Goal: Transaction & Acquisition: Purchase product/service

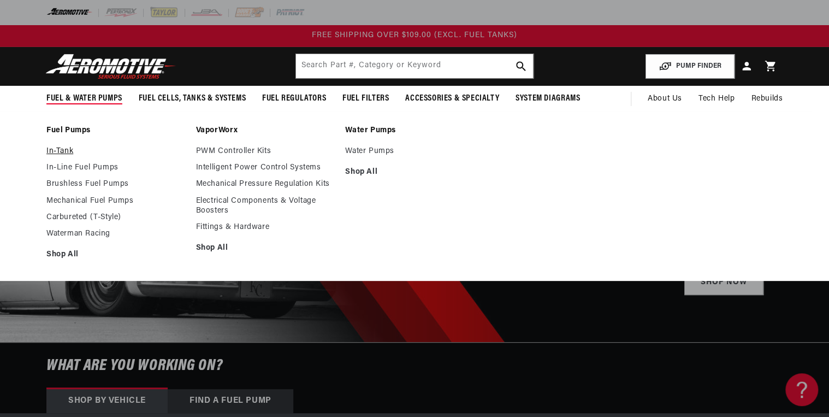
click at [61, 146] on link "In-Tank" at bounding box center [115, 151] width 139 height 10
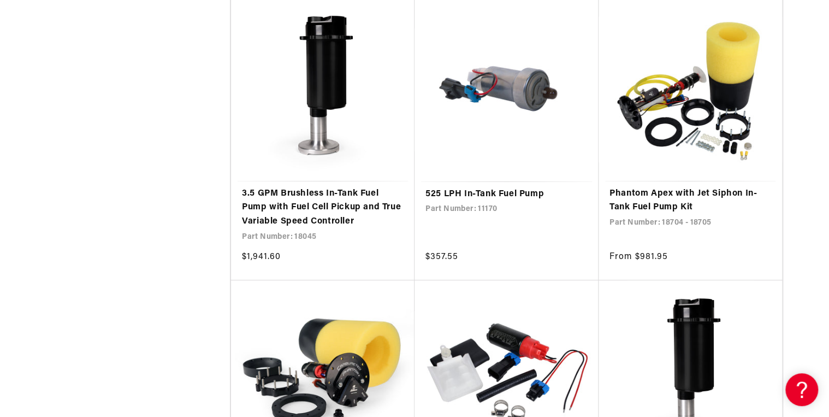
scroll to position [2009, 0]
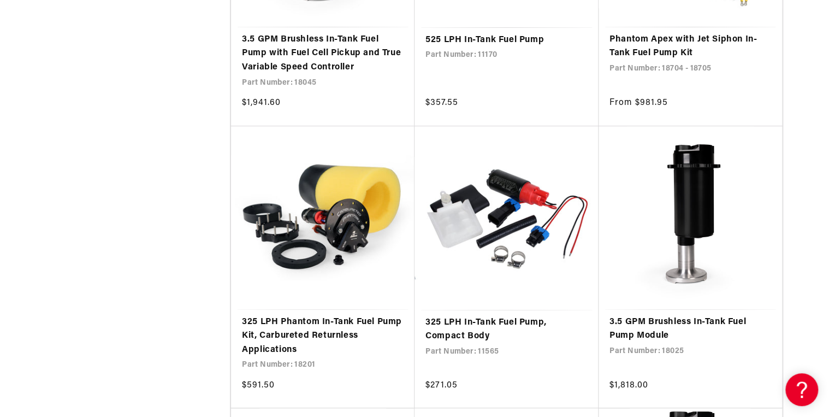
scroll to position [2140, 0]
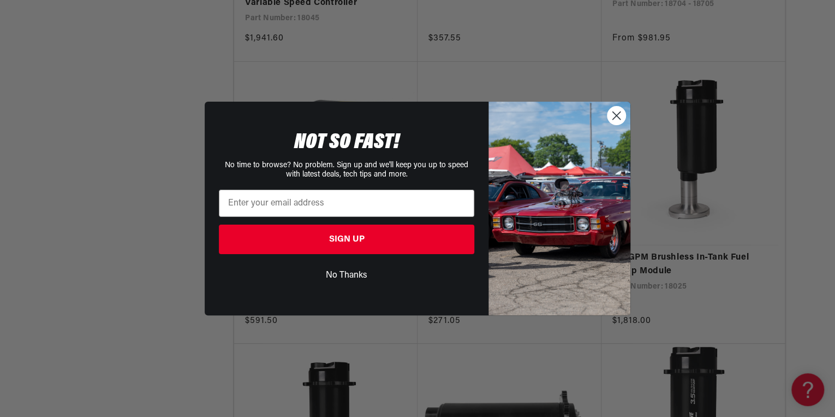
click at [617, 115] on icon "Close dialog" at bounding box center [617, 116] width 8 height 8
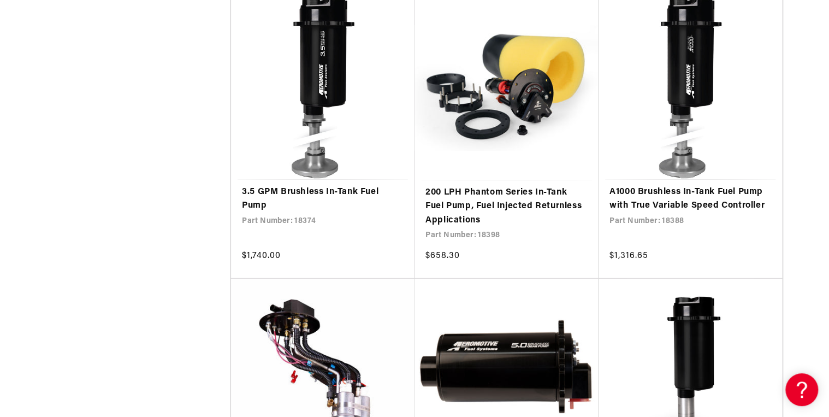
scroll to position [3756, 0]
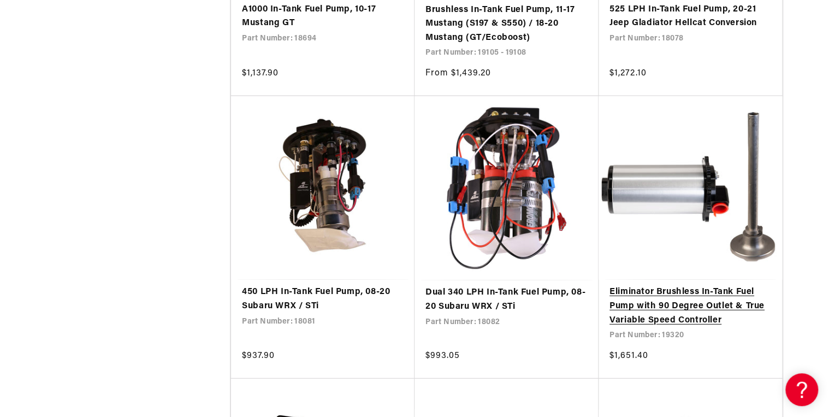
scroll to position [5460, 0]
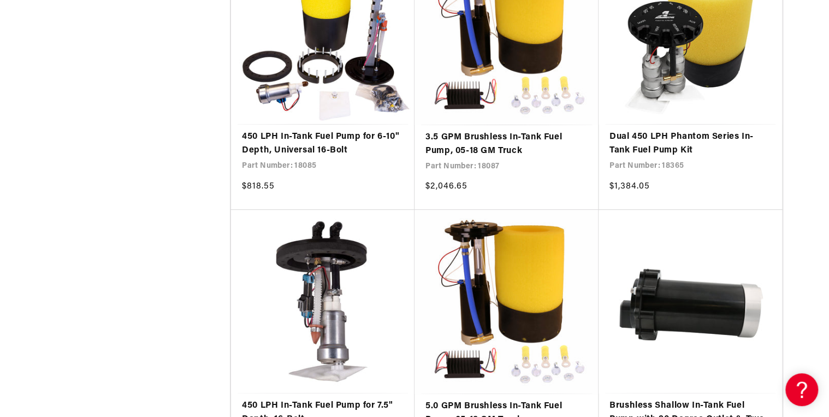
scroll to position [8387, 0]
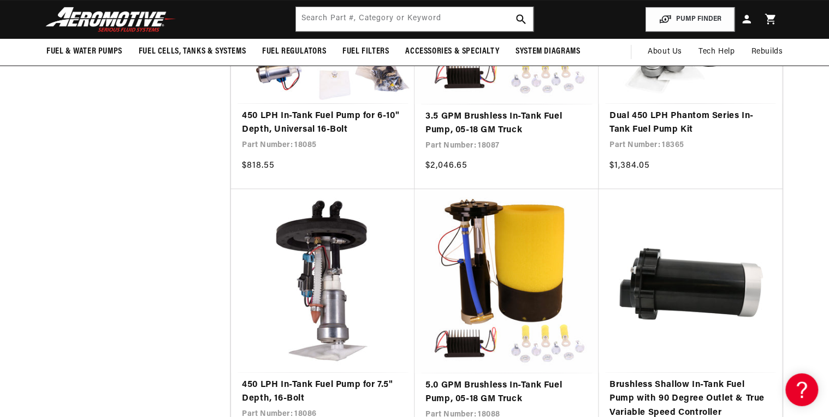
scroll to position [8124, 0]
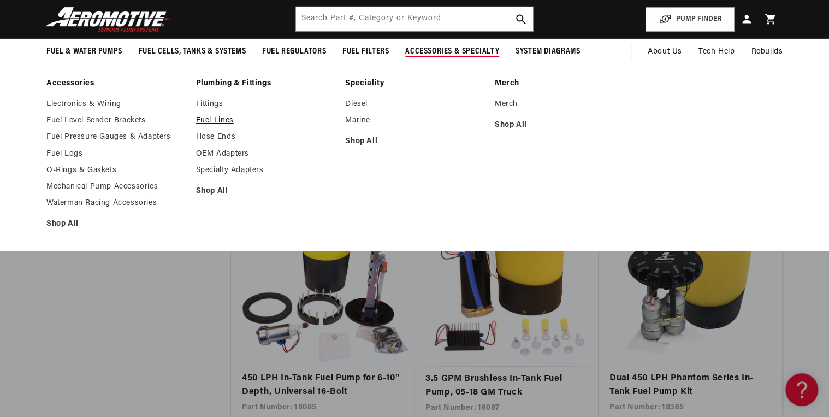
click at [223, 121] on link "Fuel Lines" at bounding box center [265, 121] width 139 height 10
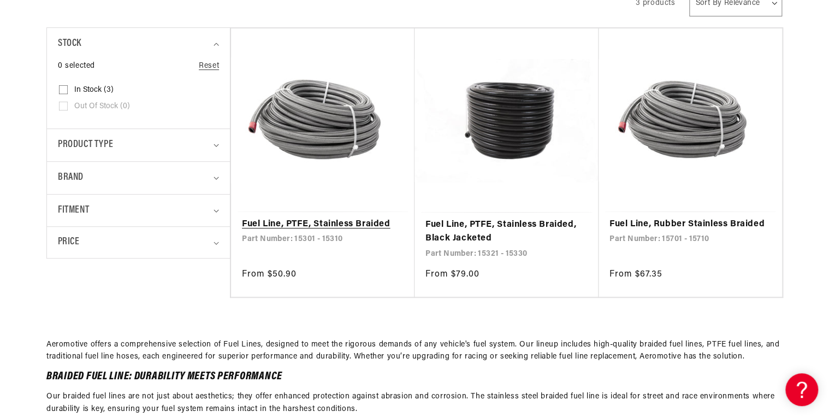
scroll to position [306, 0]
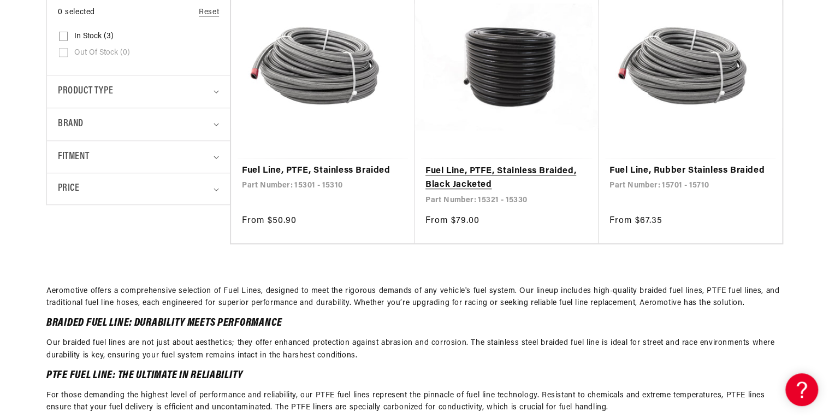
click at [459, 167] on link "Fuel Line, PTFE, Stainless Braided, Black Jacketed" at bounding box center [506, 178] width 162 height 28
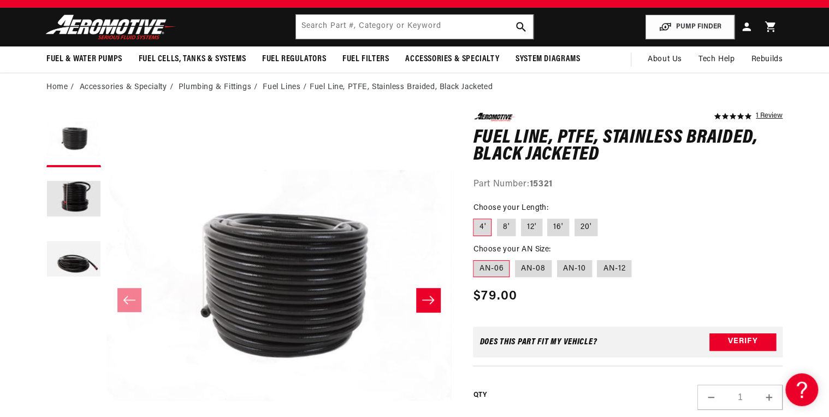
scroll to position [87, 0]
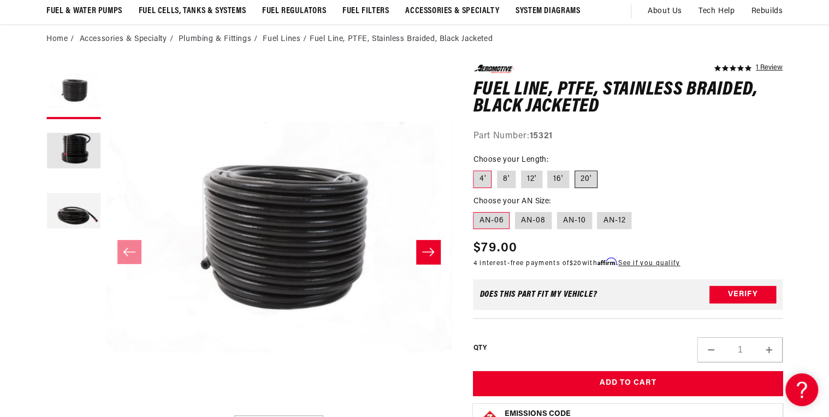
click at [586, 182] on label "20'" at bounding box center [585, 178] width 23 height 17
click at [575, 169] on input "20'" at bounding box center [574, 168] width 1 height 1
radio input "true"
click at [536, 224] on label "AN-08" at bounding box center [533, 220] width 37 height 17
click at [515, 210] on input "AN-08" at bounding box center [515, 210] width 1 height 1
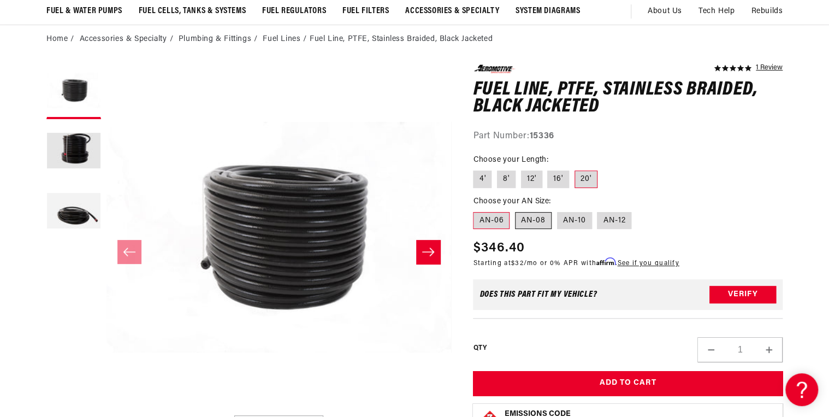
radio input "true"
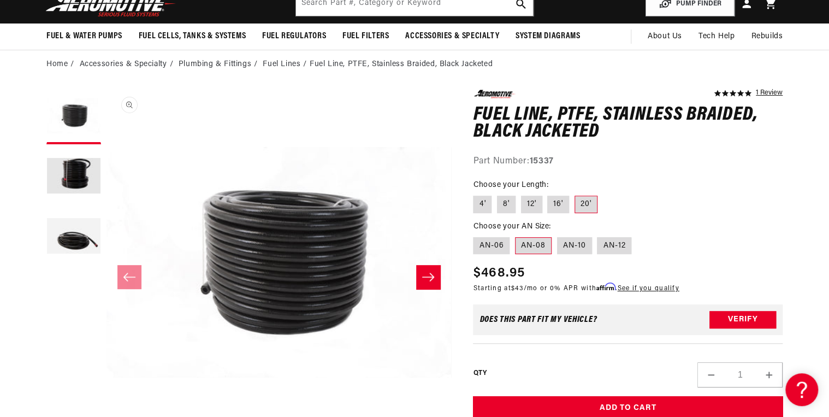
scroll to position [44, 0]
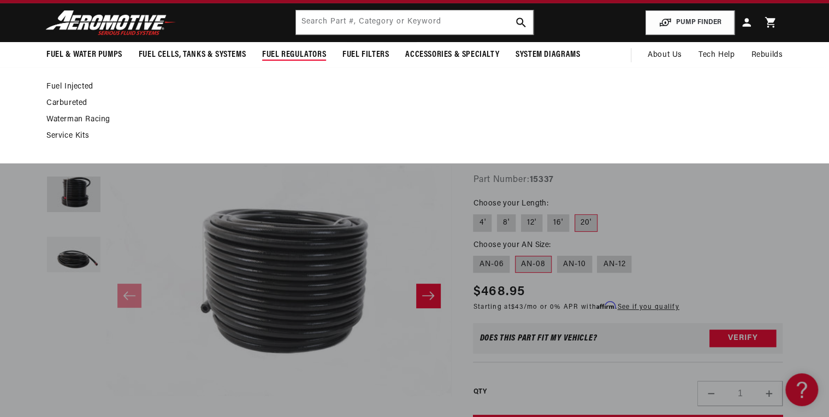
click at [82, 87] on link "Fuel Injected" at bounding box center [408, 87] width 725 height 10
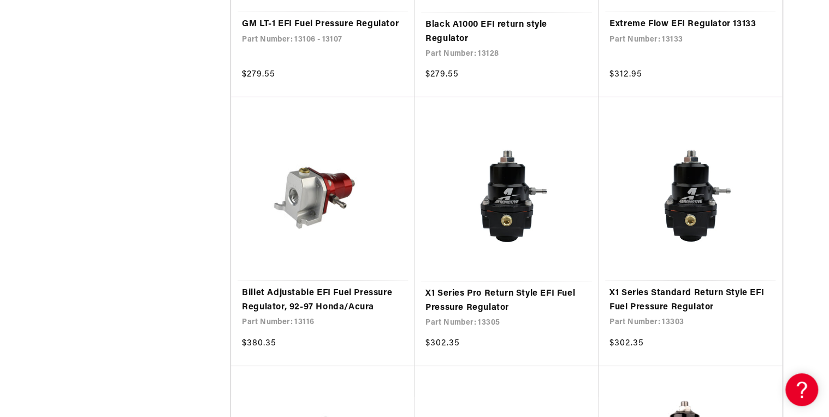
scroll to position [1835, 0]
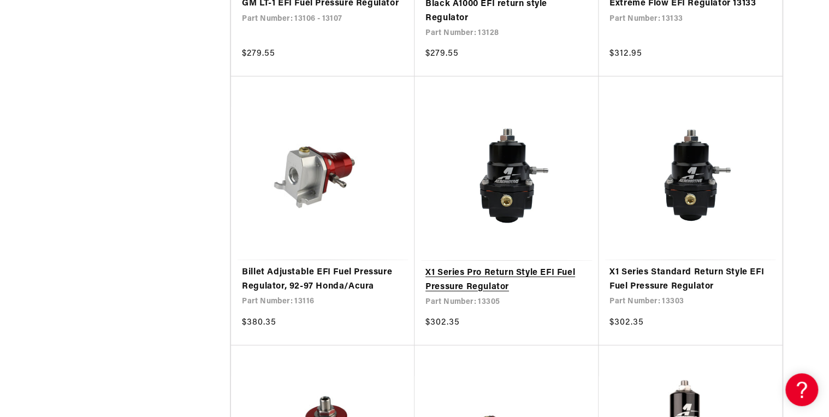
click at [461, 277] on link "X1 Series Pro Return Style EFI Fuel Pressure Regulator" at bounding box center [506, 280] width 162 height 28
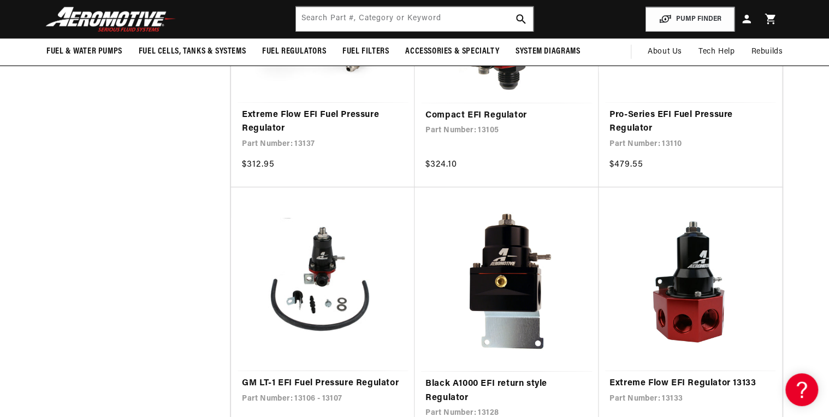
scroll to position [1441, 0]
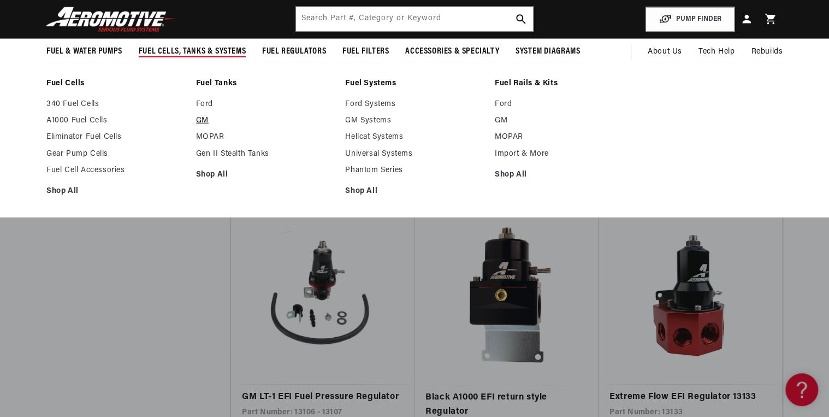
click at [203, 118] on link "GM" at bounding box center [265, 121] width 139 height 10
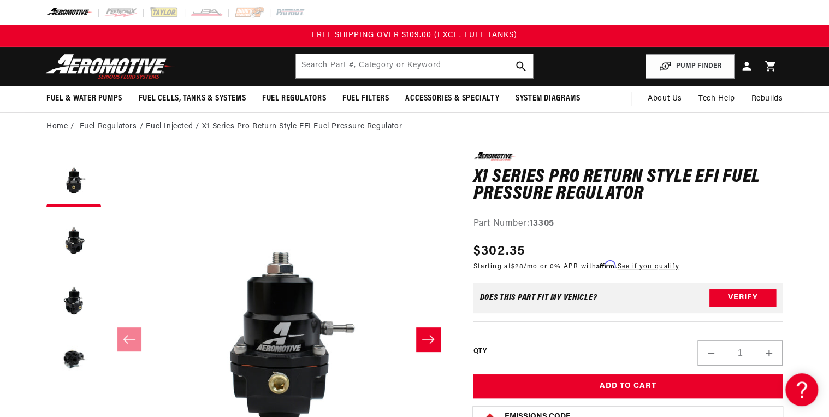
click at [429, 341] on icon "Slide right" at bounding box center [428, 339] width 13 height 11
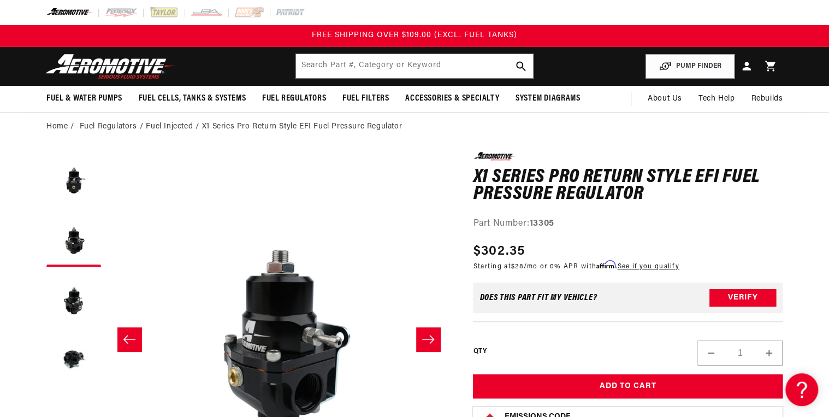
click at [429, 339] on icon "Slide right" at bounding box center [428, 339] width 12 height 8
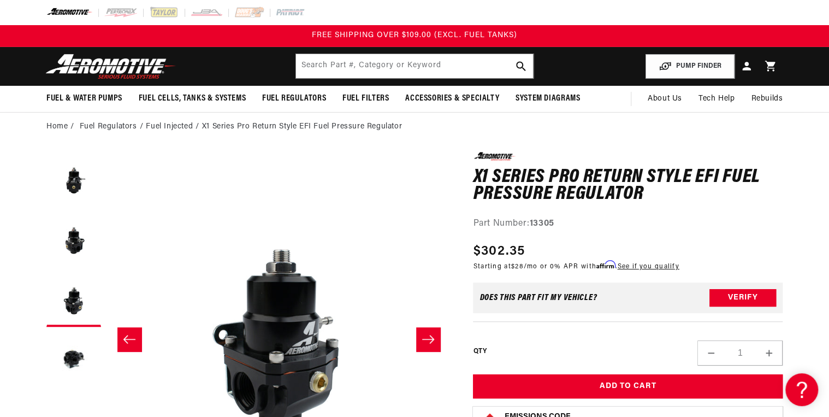
click at [429, 339] on icon "Slide right" at bounding box center [428, 339] width 12 height 8
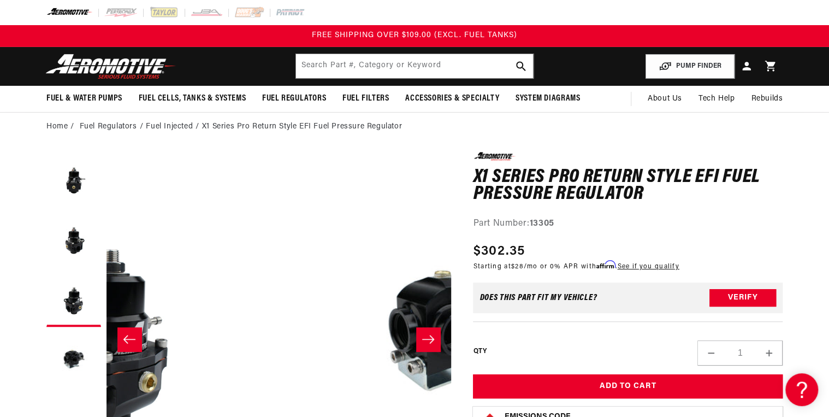
scroll to position [0, 1034]
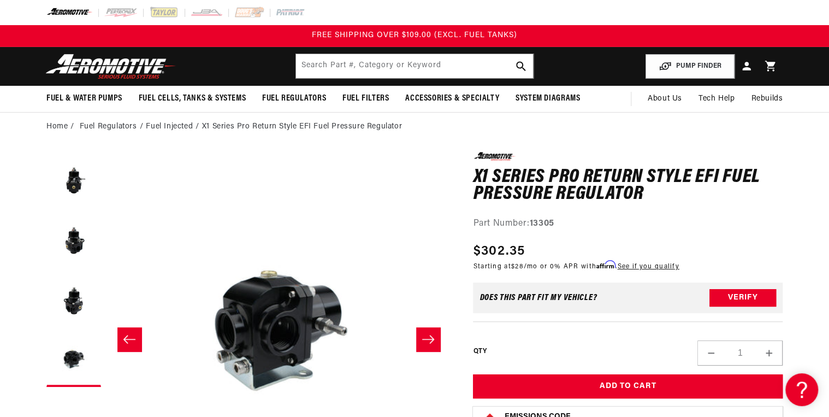
click at [429, 339] on icon "Slide right" at bounding box center [428, 339] width 12 height 8
click at [128, 339] on icon "Slide left" at bounding box center [129, 339] width 12 height 8
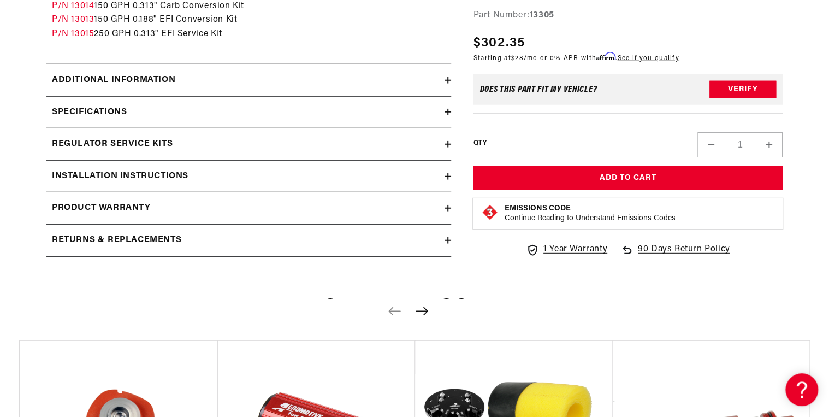
scroll to position [1441, 0]
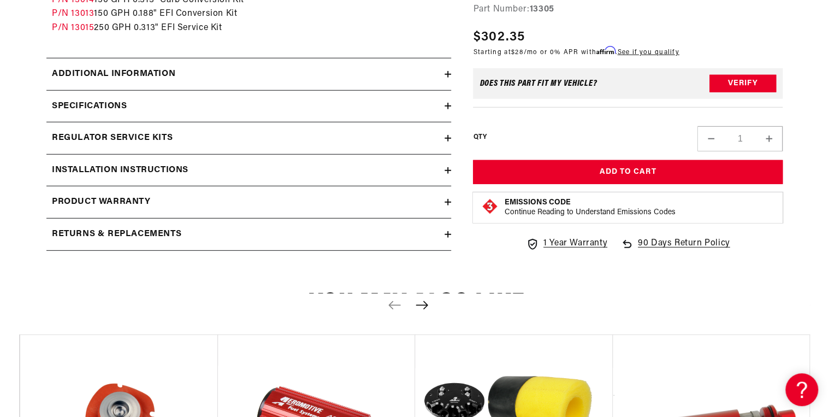
click at [445, 74] on icon at bounding box center [447, 74] width 7 height 0
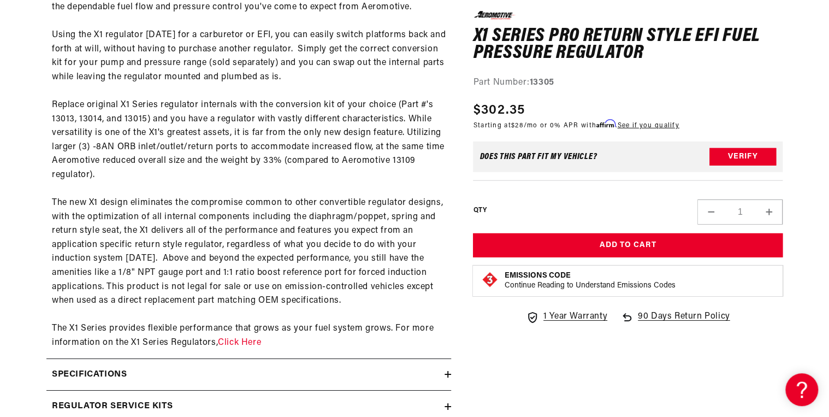
scroll to position [1660, 0]
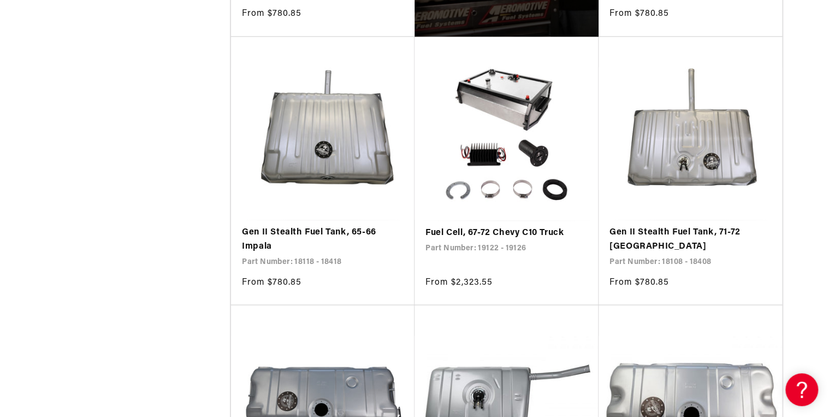
scroll to position [786, 0]
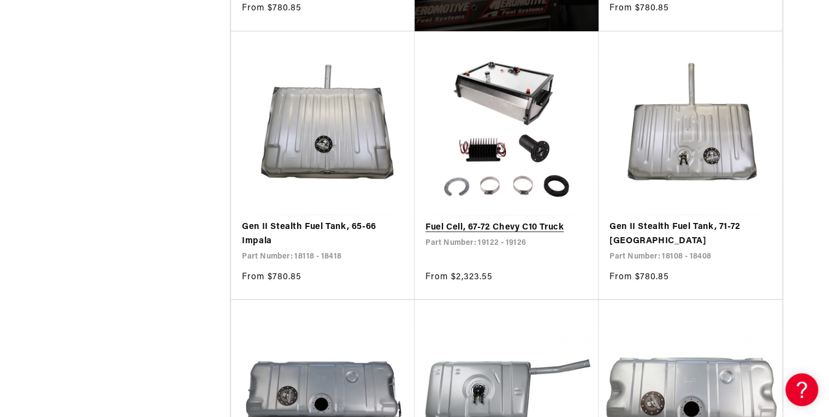
click at [474, 235] on link "Fuel Cell, 67-72 Chevy C10 Truck" at bounding box center [506, 228] width 162 height 14
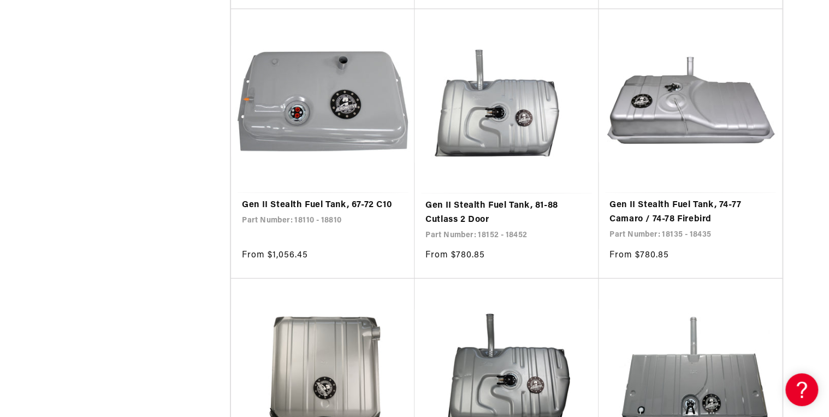
scroll to position [1398, 0]
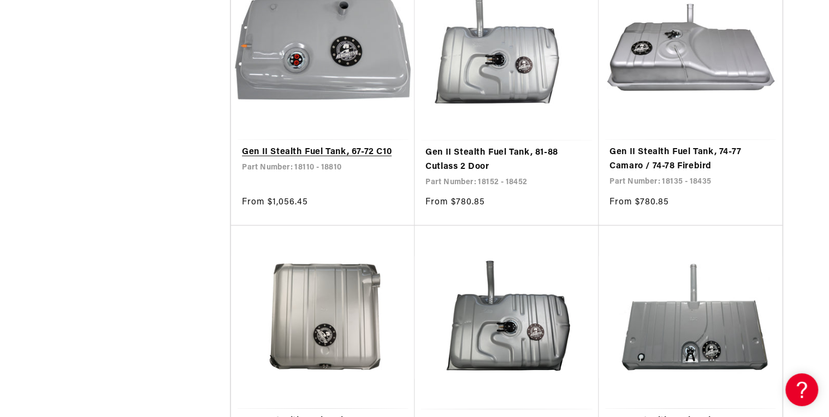
click at [319, 159] on link "Gen II Stealth Fuel Tank, 67-72 C10" at bounding box center [323, 152] width 162 height 14
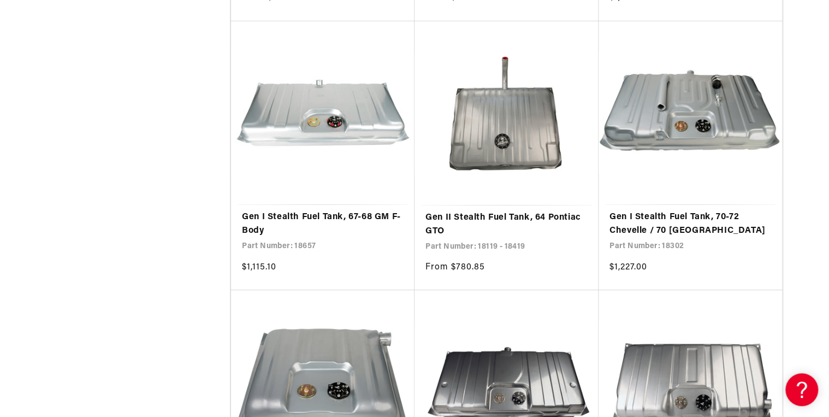
scroll to position [4106, 0]
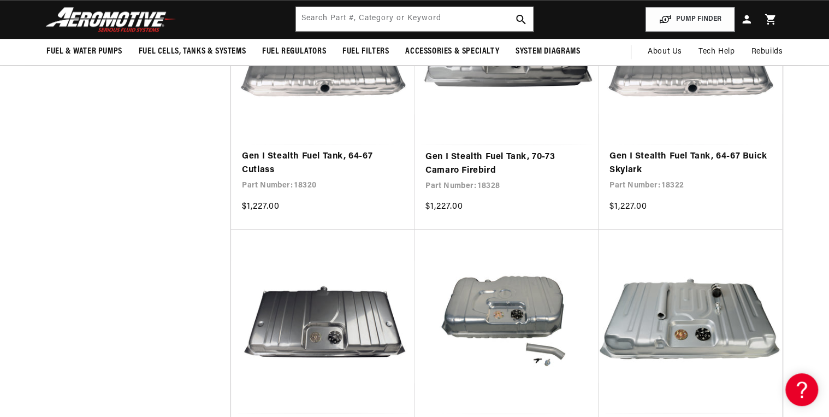
scroll to position [4892, 0]
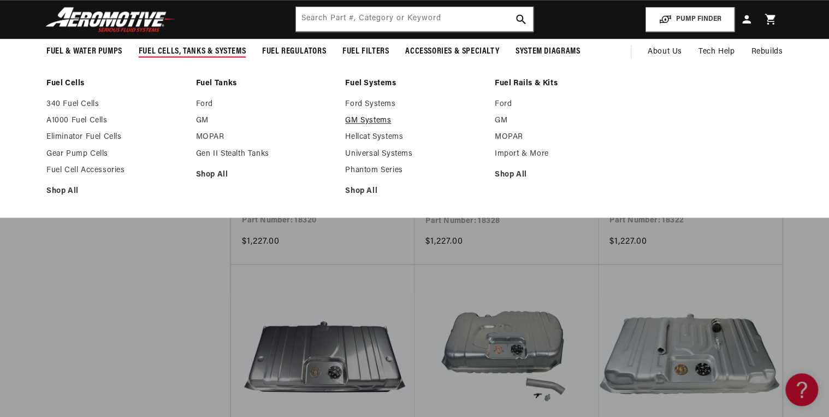
click at [354, 120] on link "GM Systems" at bounding box center [414, 121] width 139 height 10
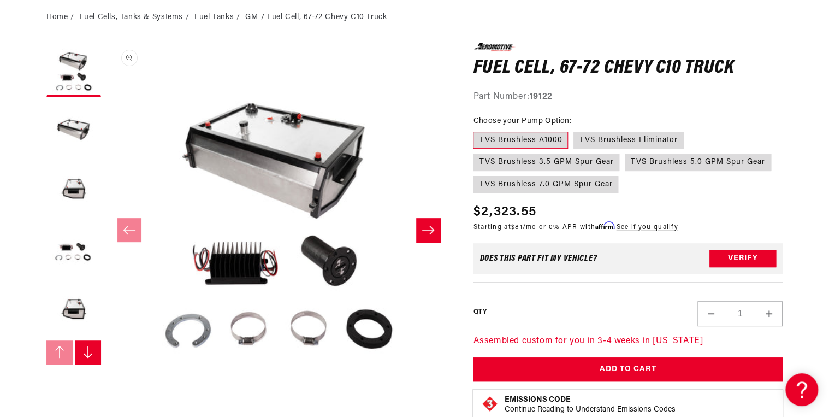
scroll to position [131, 0]
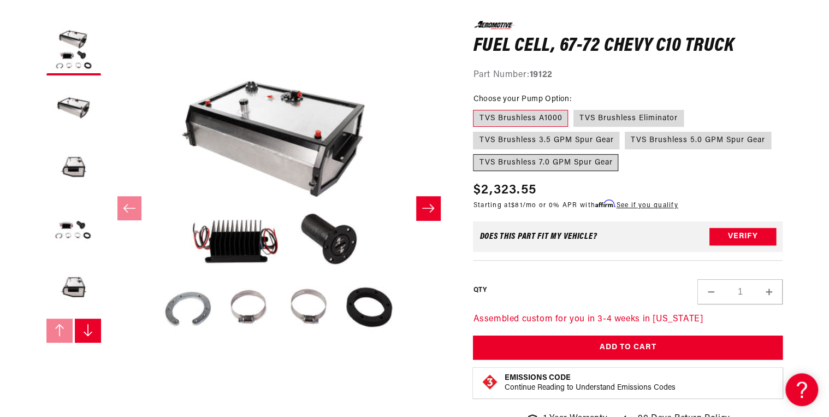
click at [521, 166] on label "TVS Brushless 7.0 GPM Spur Gear" at bounding box center [545, 162] width 145 height 17
click at [776, 130] on input "TVS Brushless 7.0 GPM Spur Gear" at bounding box center [776, 129] width 1 height 1
radio input "true"
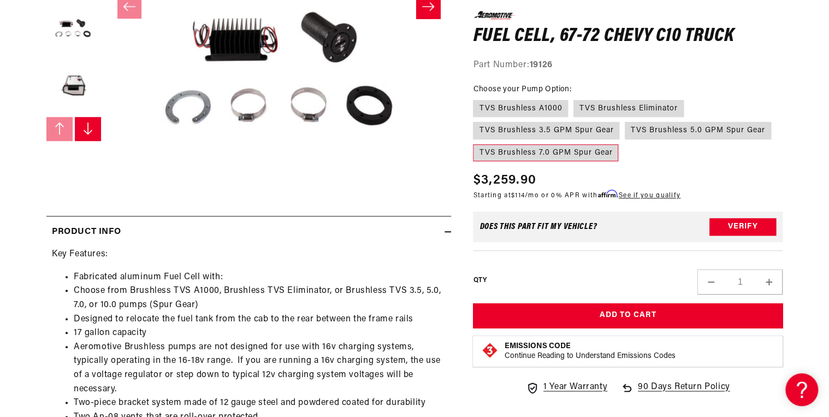
scroll to position [349, 0]
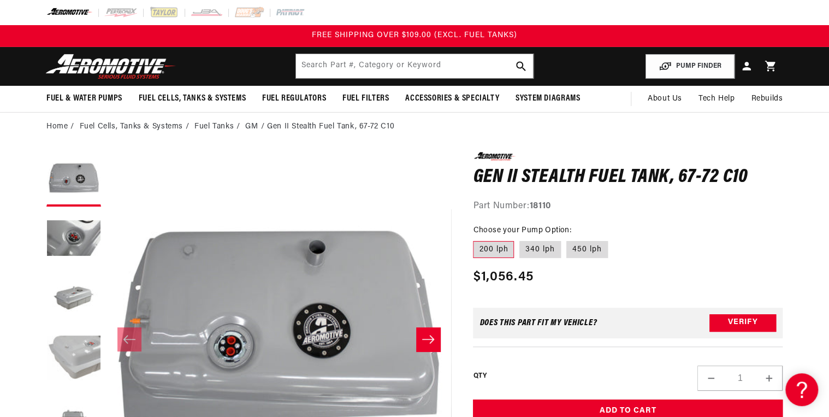
click at [76, 349] on button "Load image 4 in gallery view" at bounding box center [73, 359] width 55 height 55
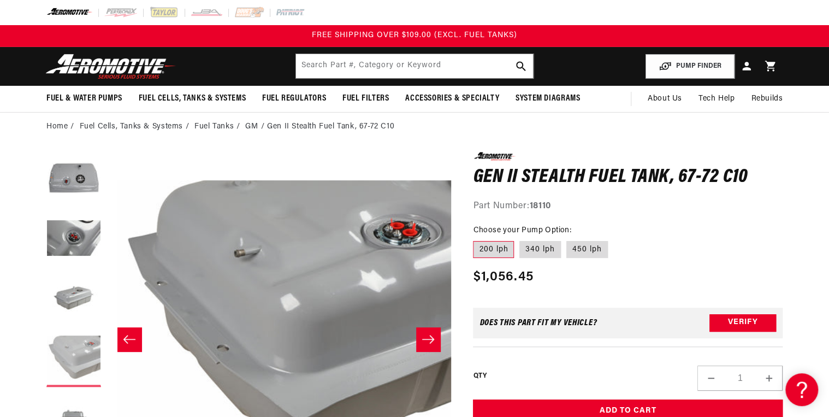
scroll to position [0, 1034]
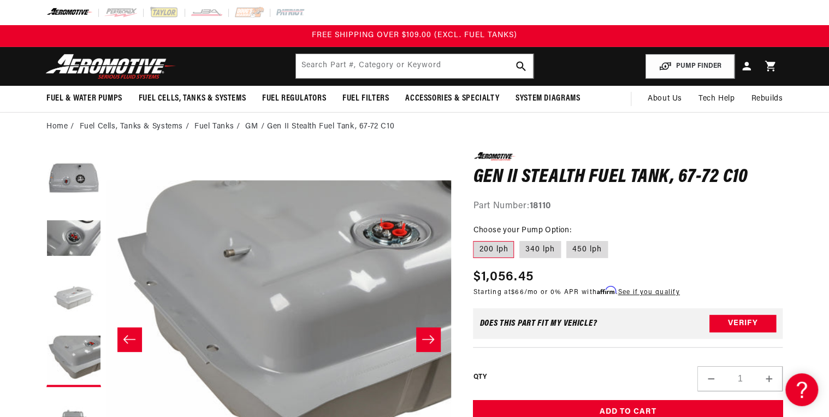
click at [80, 304] on button "Load image 3 in gallery view" at bounding box center [73, 299] width 55 height 55
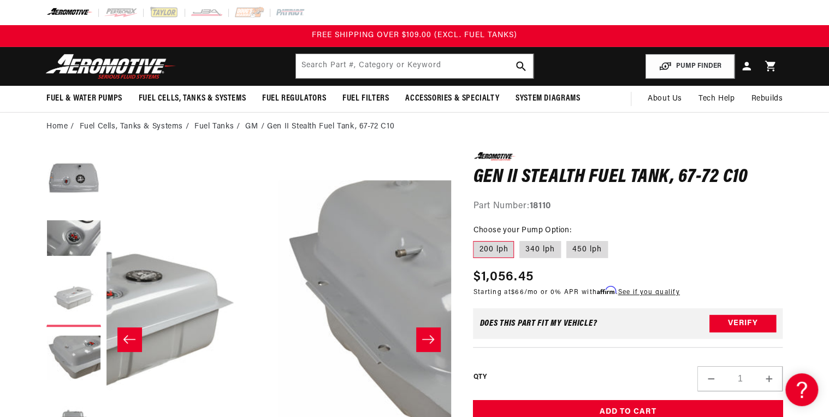
scroll to position [0, 690]
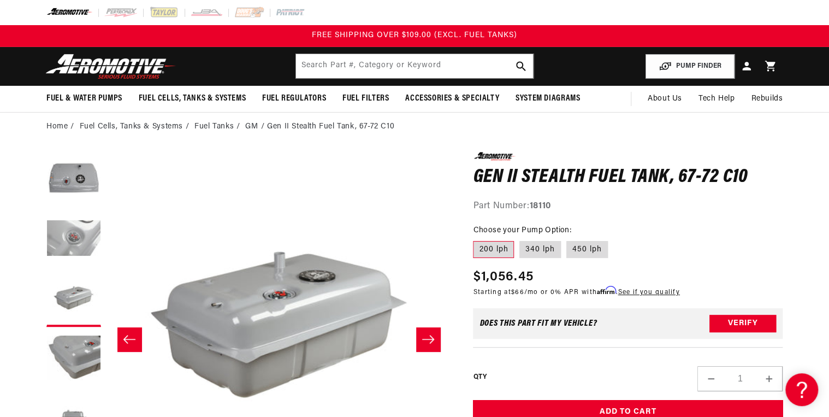
click at [72, 232] on button "Load image 2 in gallery view" at bounding box center [73, 239] width 55 height 55
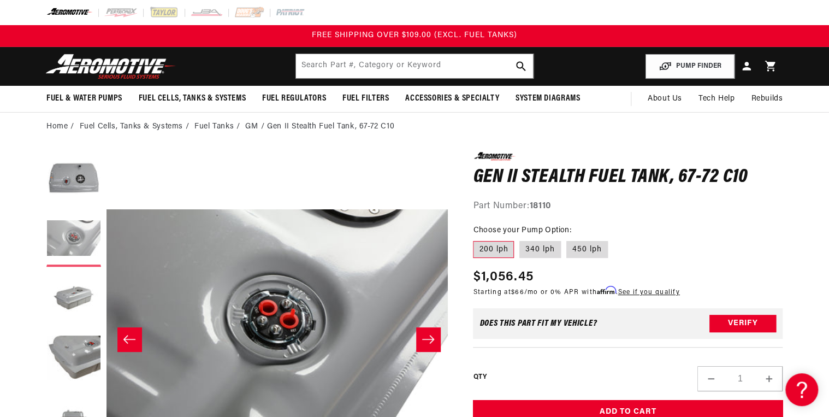
scroll to position [0, 345]
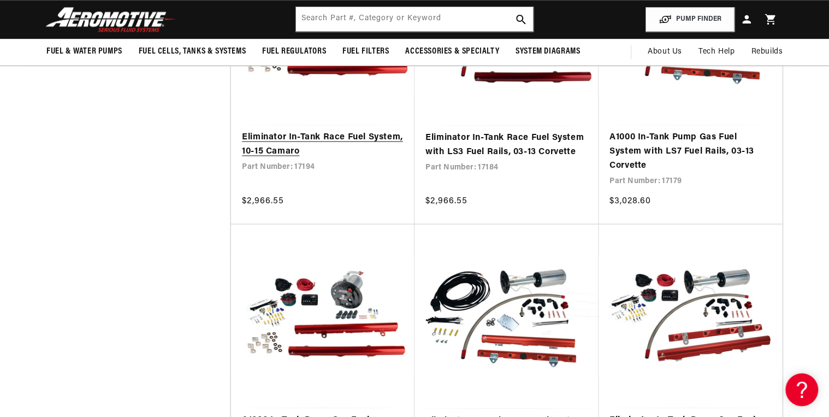
scroll to position [874, 0]
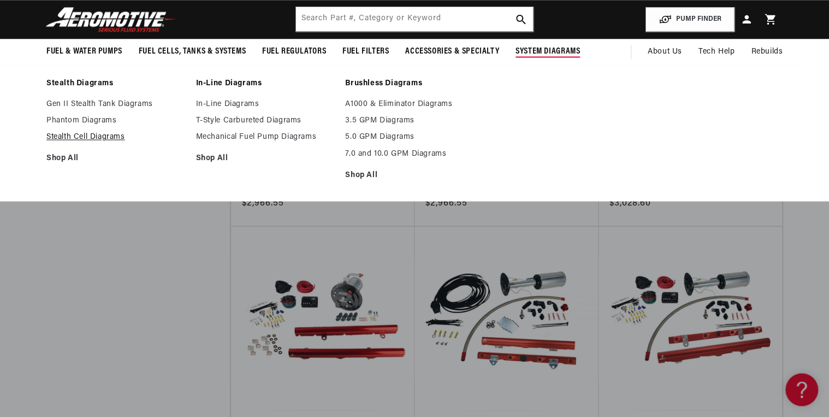
click at [63, 135] on link "Stealth Cell Diagrams" at bounding box center [115, 137] width 139 height 10
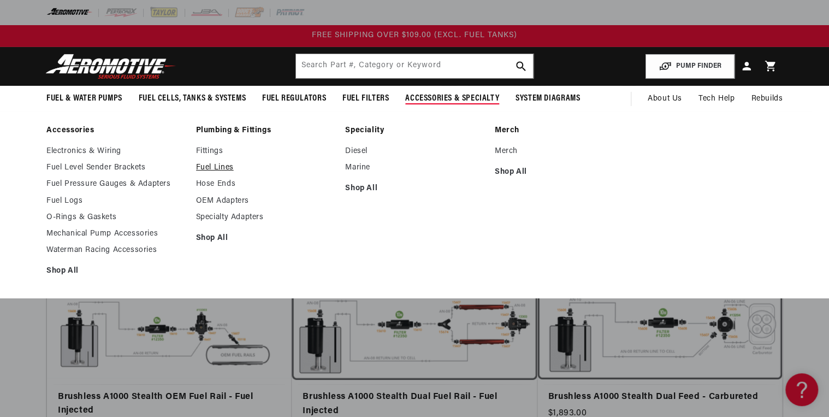
click at [223, 164] on link "Fuel Lines" at bounding box center [265, 168] width 139 height 10
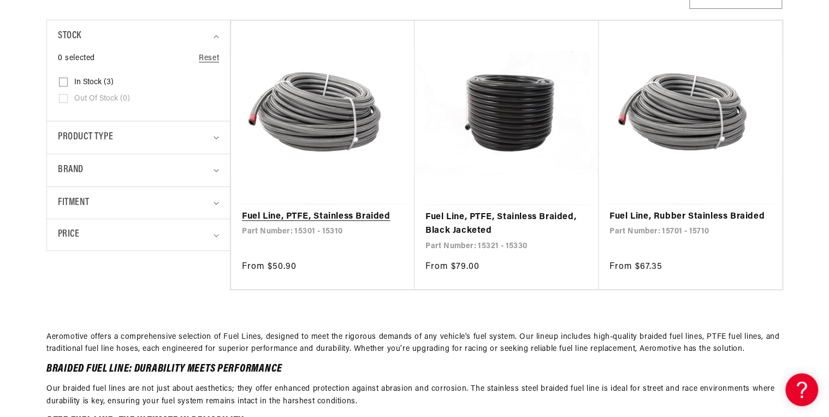
scroll to position [262, 0]
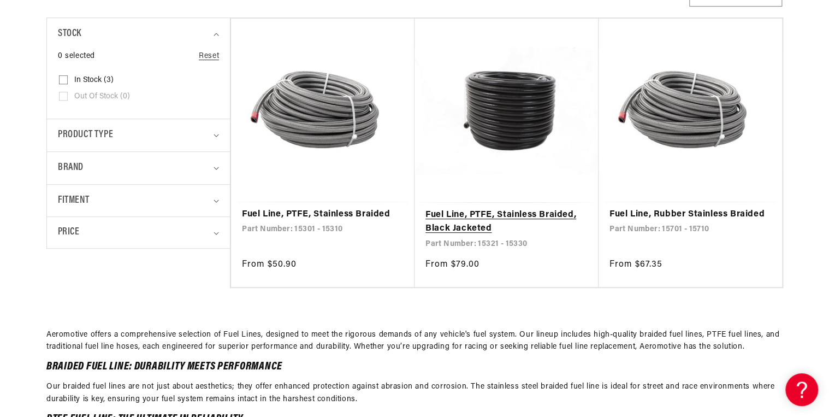
click at [460, 233] on link "Fuel Line, PTFE, Stainless Braided, Black Jacketed" at bounding box center [506, 222] width 162 height 28
